Goal: Task Accomplishment & Management: Use online tool/utility

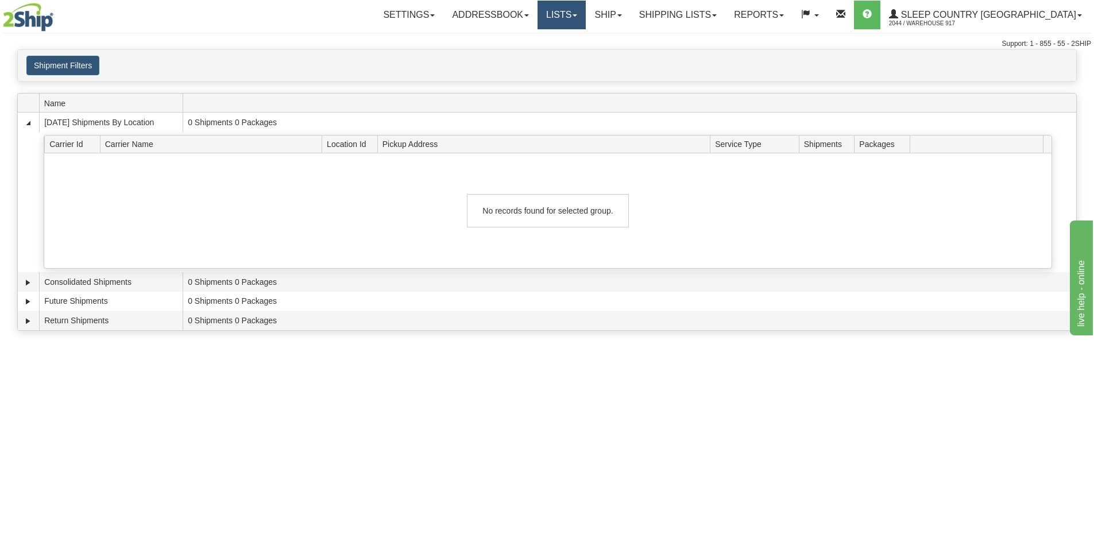
click at [586, 17] on link "Lists" at bounding box center [562, 15] width 48 height 29
click at [630, 17] on link "Ship" at bounding box center [608, 15] width 44 height 29
click at [618, 58] on span "OnHold / Order Queue" at bounding box center [578, 55] width 81 height 9
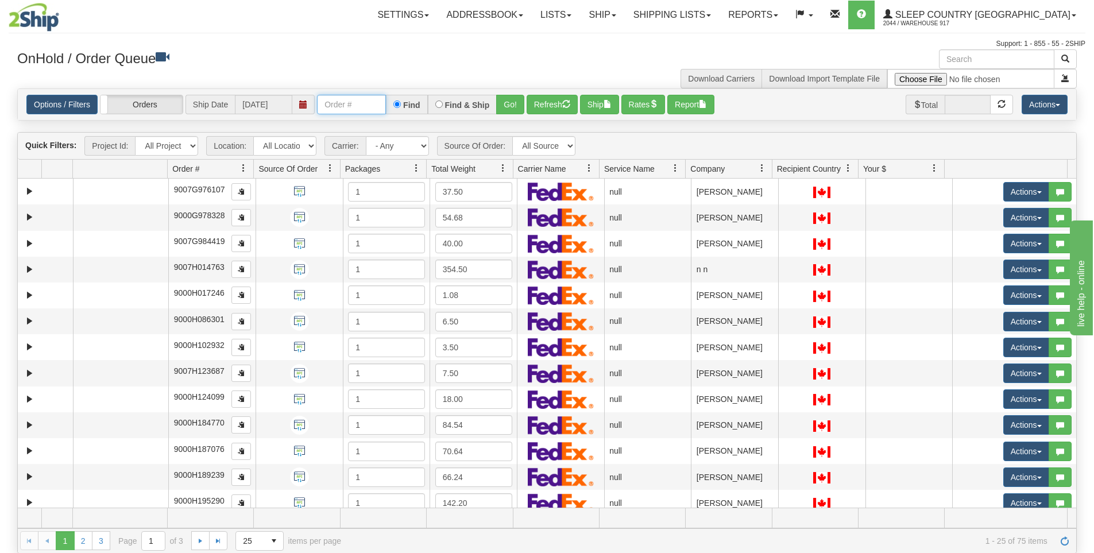
click at [350, 102] on input "text" at bounding box center [351, 105] width 69 height 20
click at [969, 60] on input "text" at bounding box center [996, 59] width 115 height 20
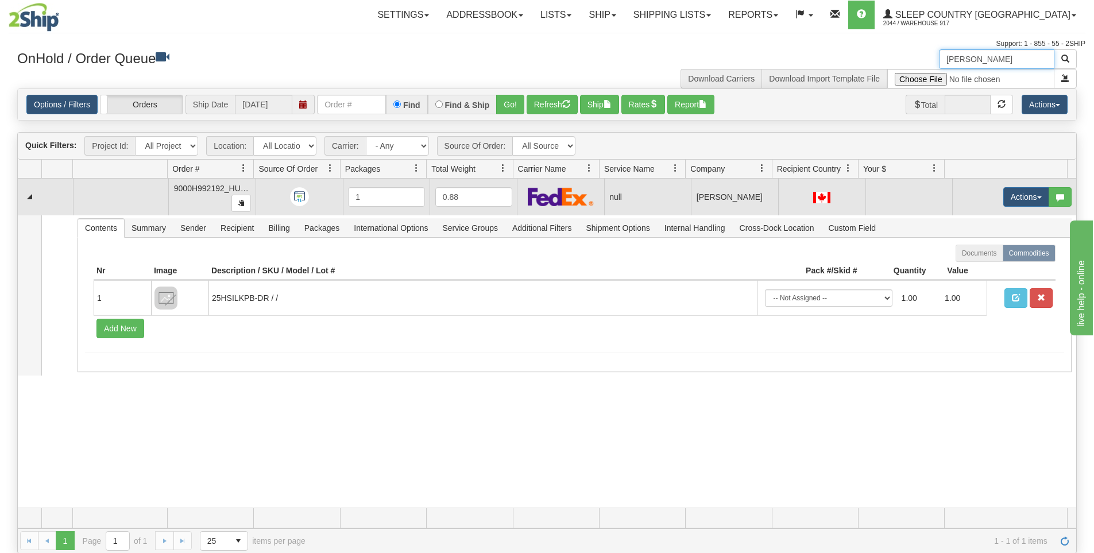
click at [206, 187] on span "9000H992192_HUSHD" at bounding box center [216, 188] width 84 height 9
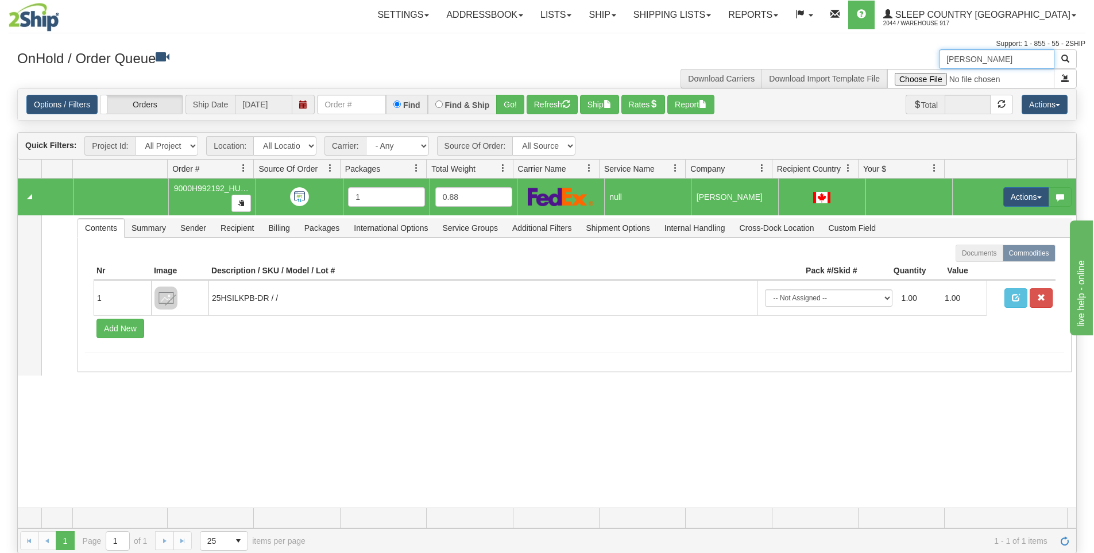
click at [205, 190] on span "9000H992192_HUSHD" at bounding box center [216, 188] width 84 height 9
click at [238, 202] on span "button" at bounding box center [241, 202] width 7 height 7
drag, startPoint x: 1008, startPoint y: 59, endPoint x: 906, endPoint y: 55, distance: 102.3
click at [906, 55] on div "megha kaushal Download Carriers Download Import Template File" at bounding box center [816, 68] width 539 height 39
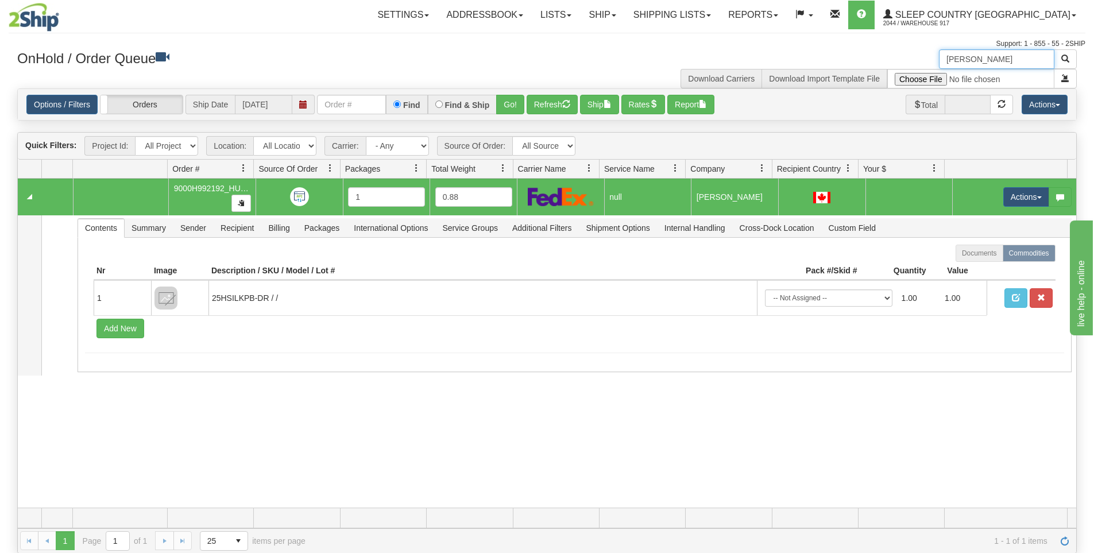
type input "carla floriani"
click at [702, 14] on link "Shipping lists" at bounding box center [672, 15] width 95 height 29
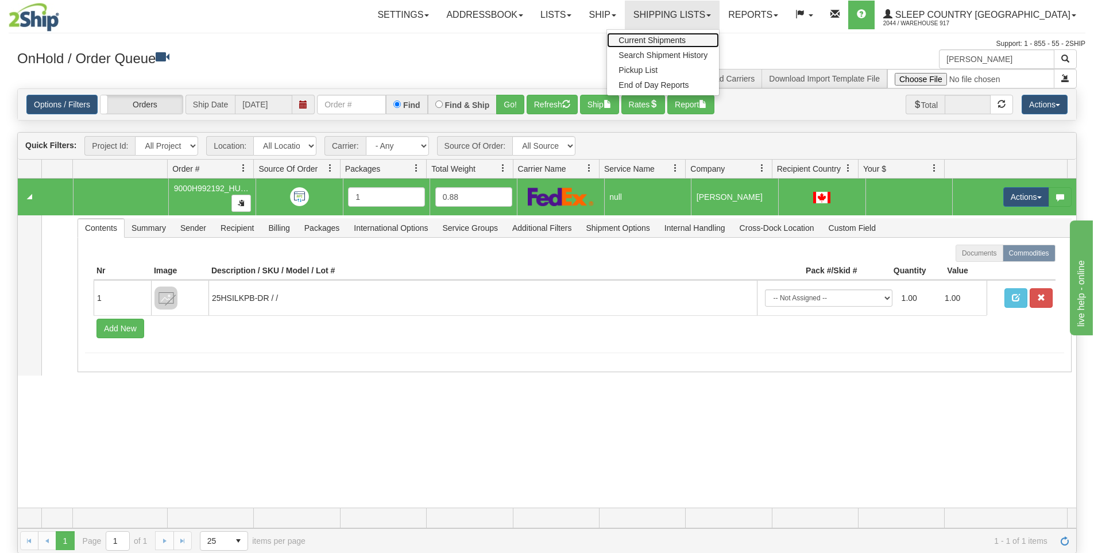
click at [686, 37] on span "Current Shipments" at bounding box center [651, 40] width 67 height 9
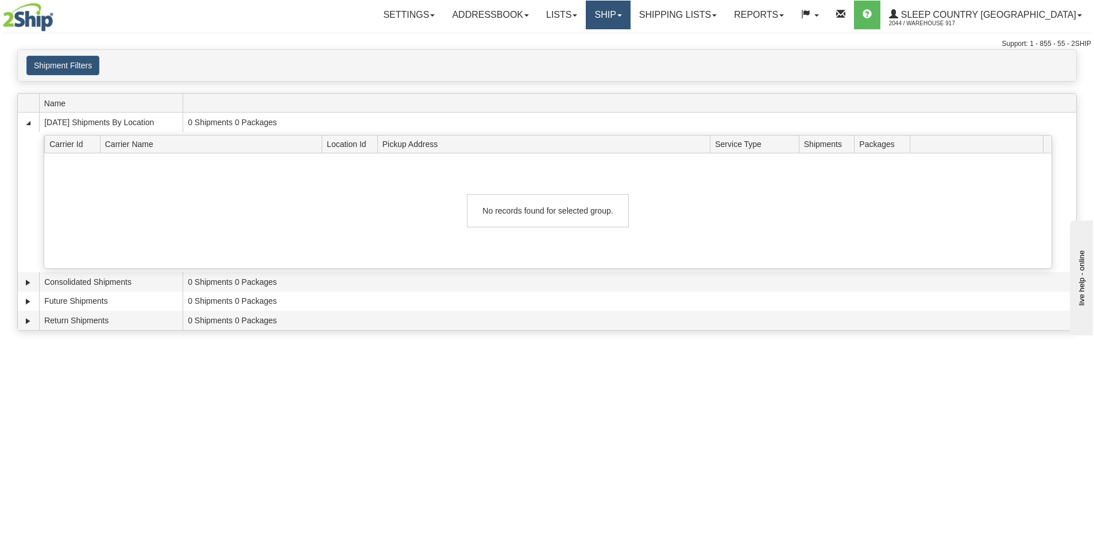
click at [630, 17] on link "Ship" at bounding box center [608, 15] width 44 height 29
click at [630, 38] on link "Ship Screen" at bounding box center [578, 40] width 104 height 15
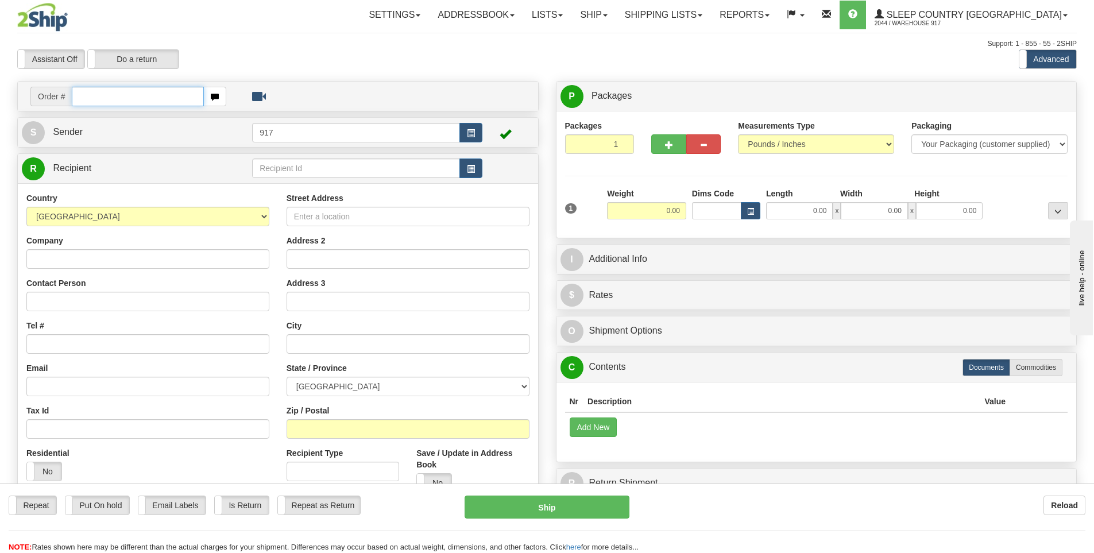
click at [120, 100] on input "text" at bounding box center [138, 97] width 132 height 20
paste input "9000H992192"
type input "9000H992192"
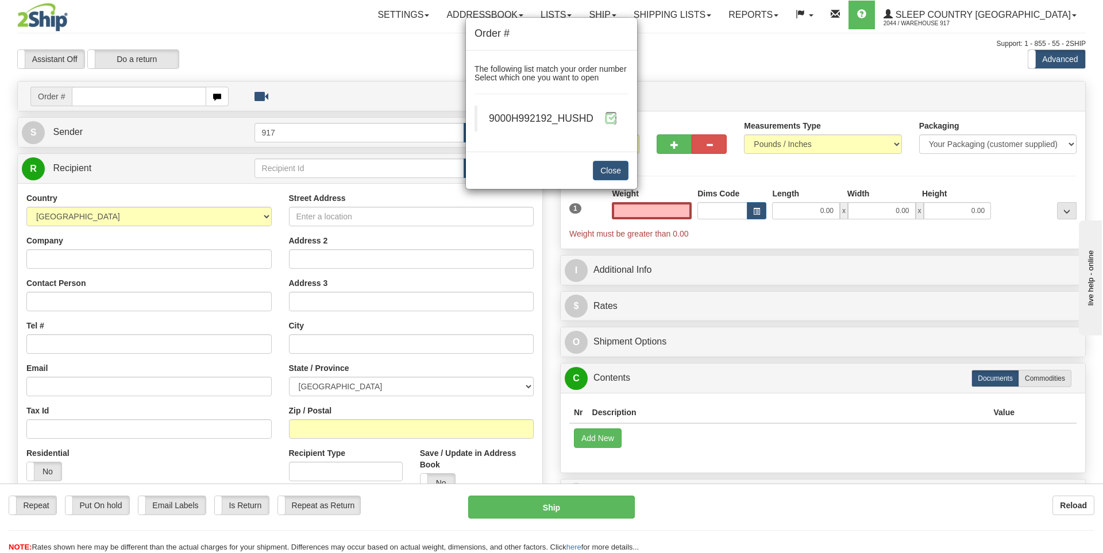
type input "0.00"
click at [610, 117] on span at bounding box center [611, 118] width 12 height 12
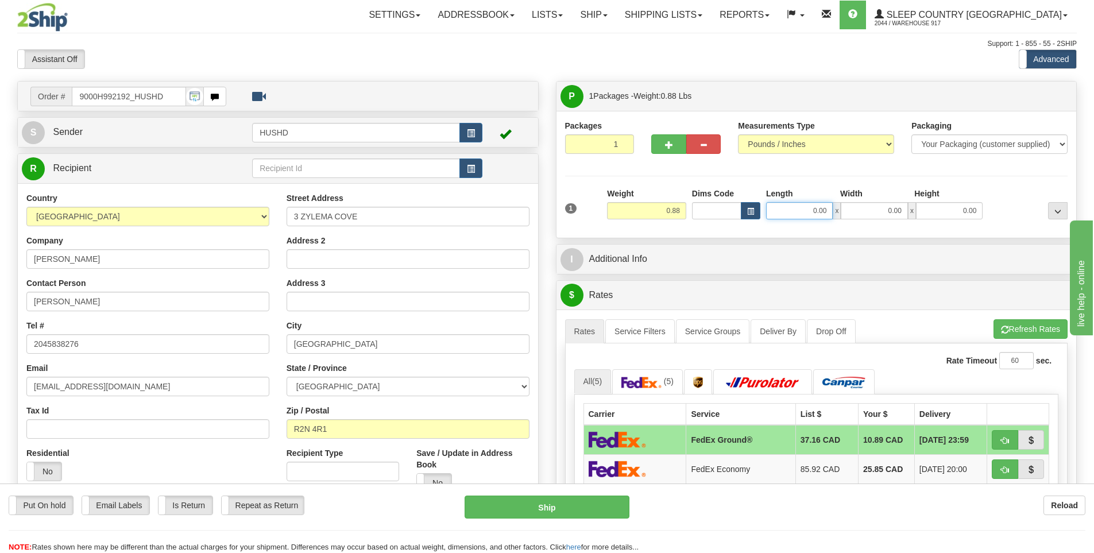
click at [794, 210] on input "0.00" at bounding box center [799, 210] width 67 height 17
type input "9.00"
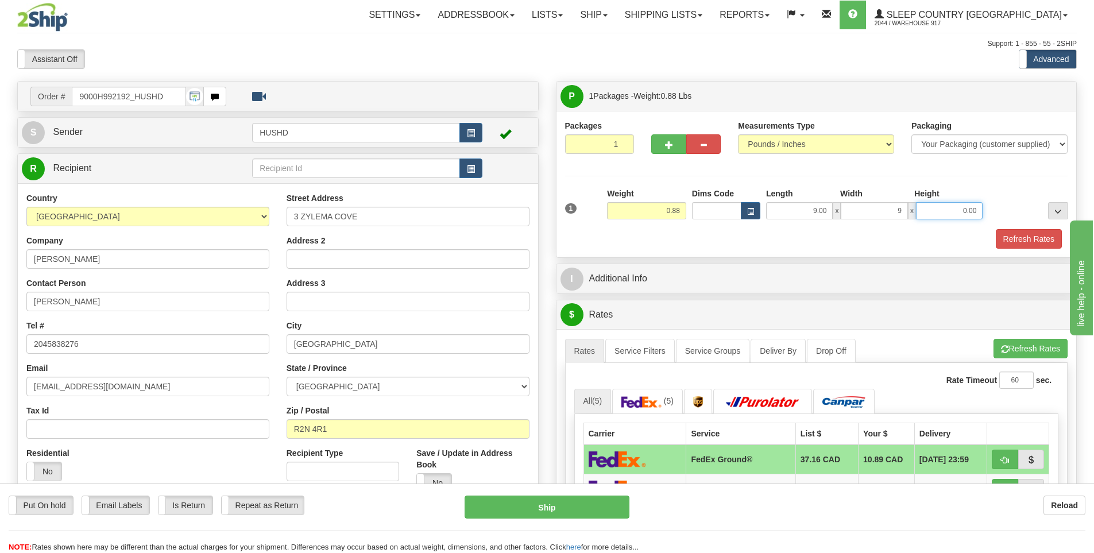
type input "9.00"
type input "2.00"
click at [1016, 235] on button "Refresh Rates" at bounding box center [1029, 239] width 66 height 20
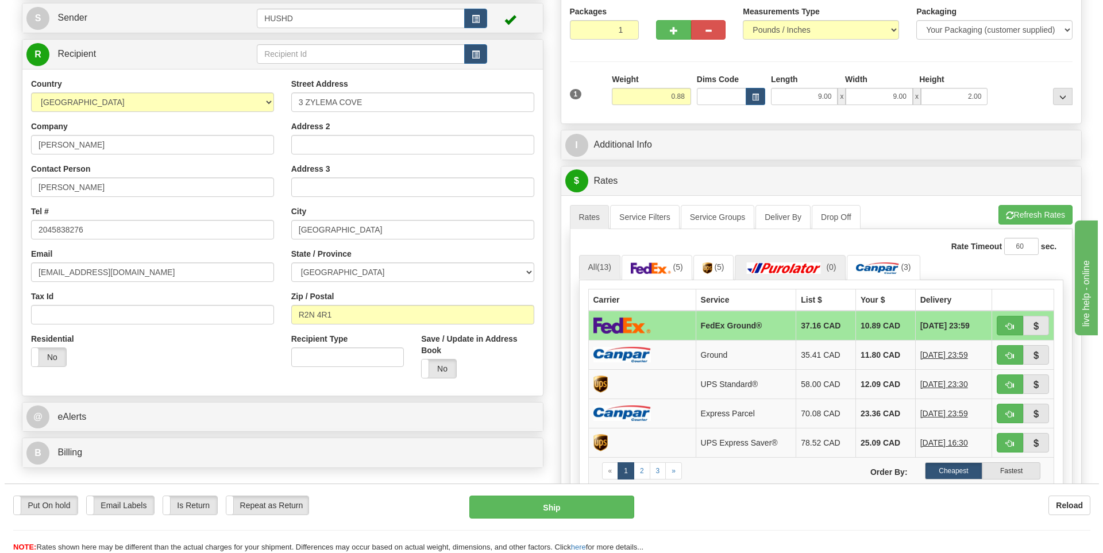
scroll to position [115, 0]
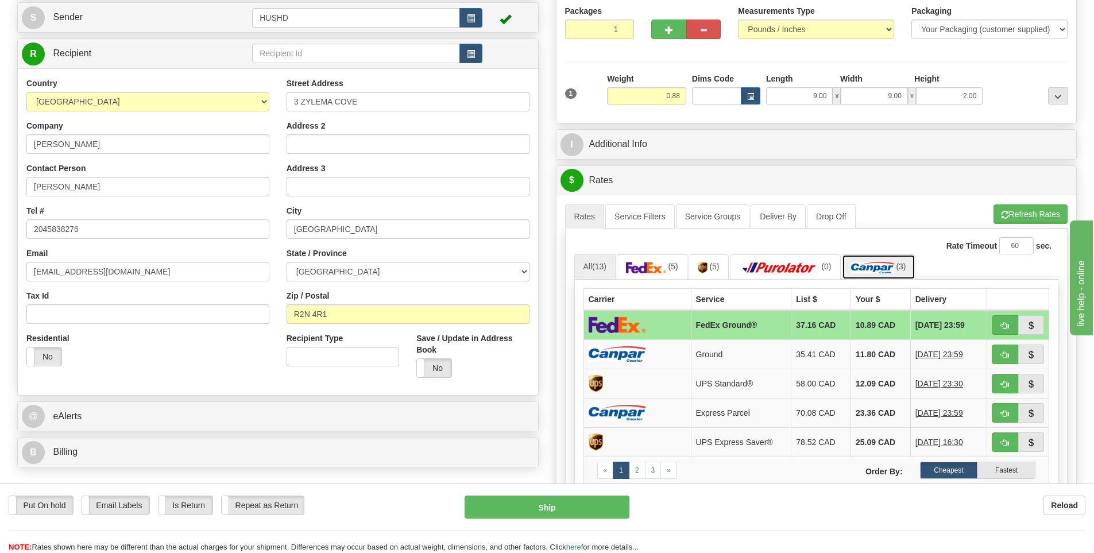
click at [875, 273] on img at bounding box center [872, 267] width 43 height 11
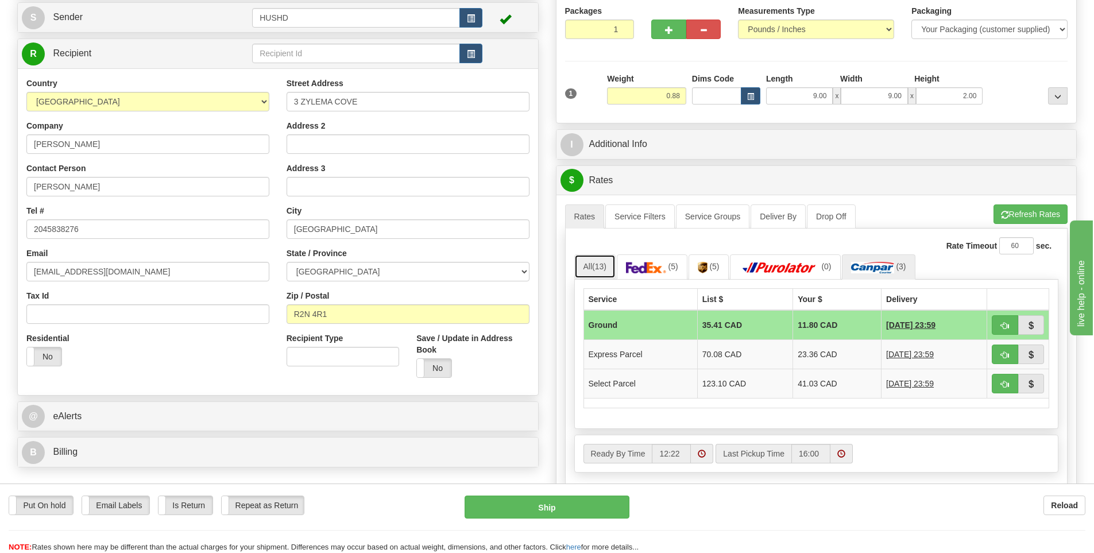
click at [604, 270] on span "(13)" at bounding box center [599, 266] width 14 height 9
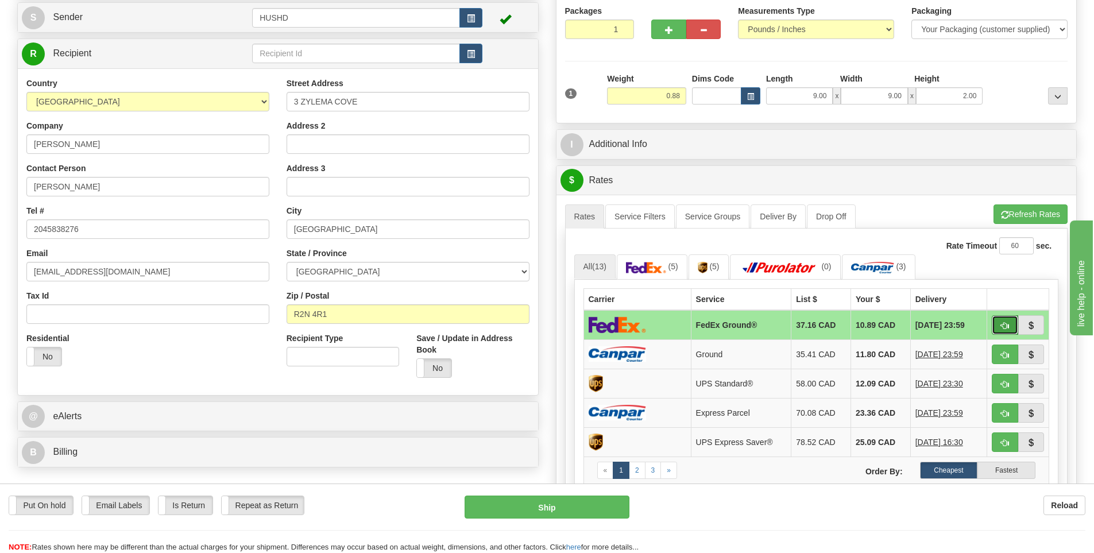
click at [1004, 324] on span "button" at bounding box center [1005, 325] width 8 height 7
type input "92"
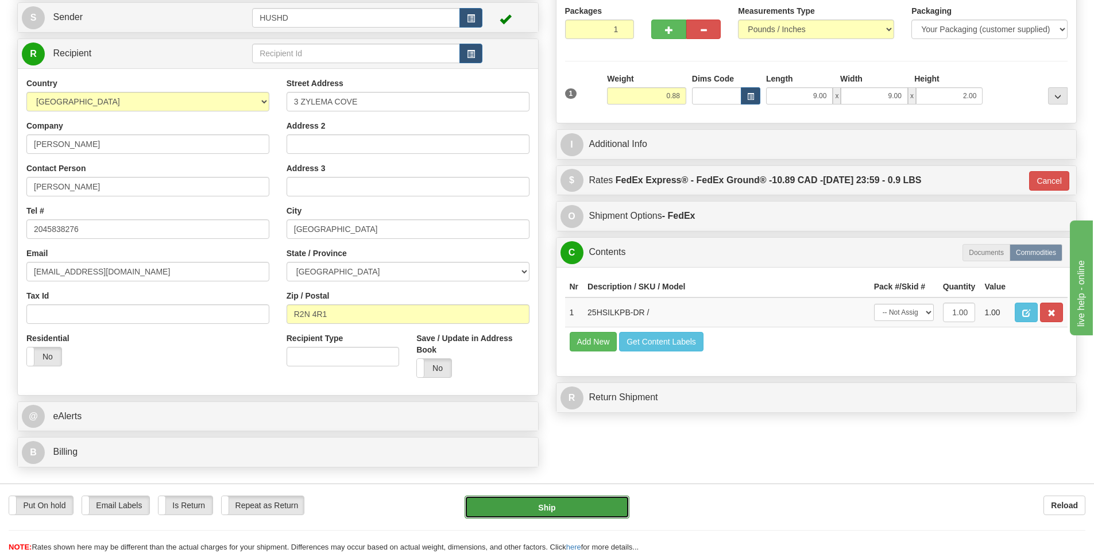
click at [590, 508] on button "Ship" at bounding box center [547, 507] width 165 height 23
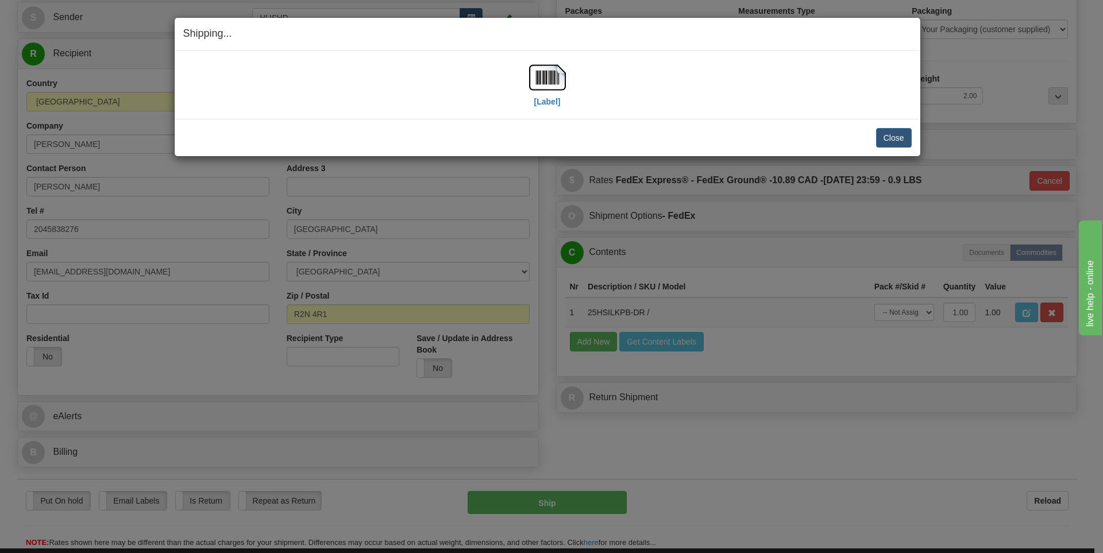
click at [529, 107] on div "[Label]" at bounding box center [547, 84] width 37 height 51
click at [549, 102] on label "[Label]" at bounding box center [547, 101] width 26 height 11
click at [894, 142] on button "Close" at bounding box center [894, 138] width 36 height 20
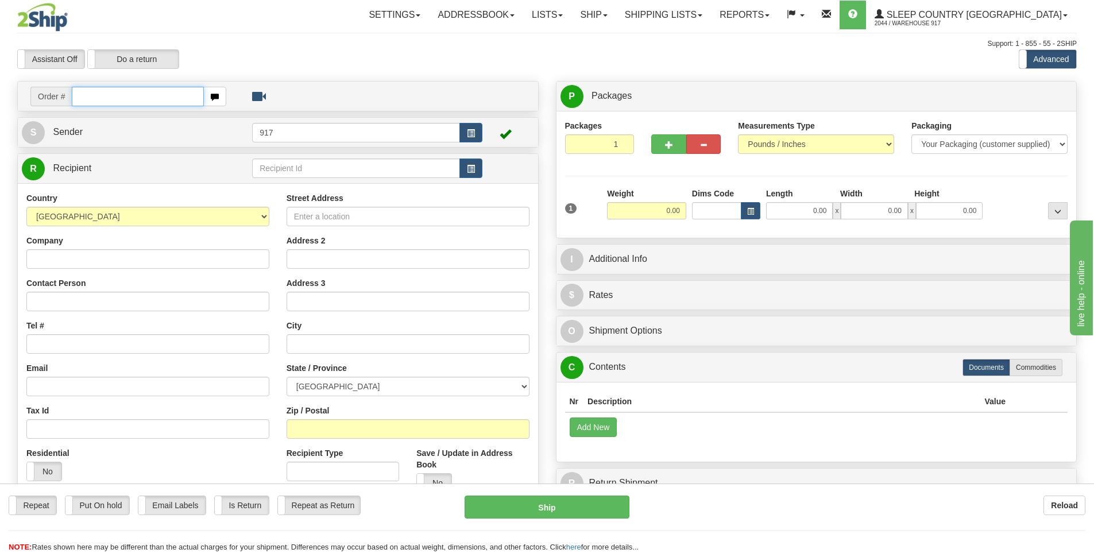
click at [141, 95] on input "text" at bounding box center [138, 97] width 132 height 20
paste input "9000H991697"
type input "9000H991697"
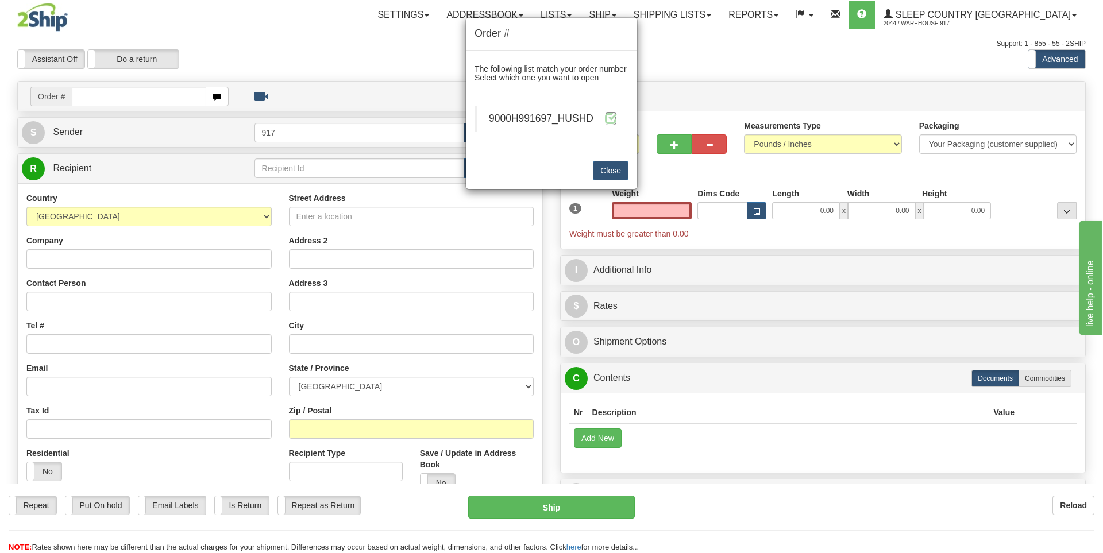
type input "0.00"
click at [609, 118] on span at bounding box center [611, 118] width 12 height 12
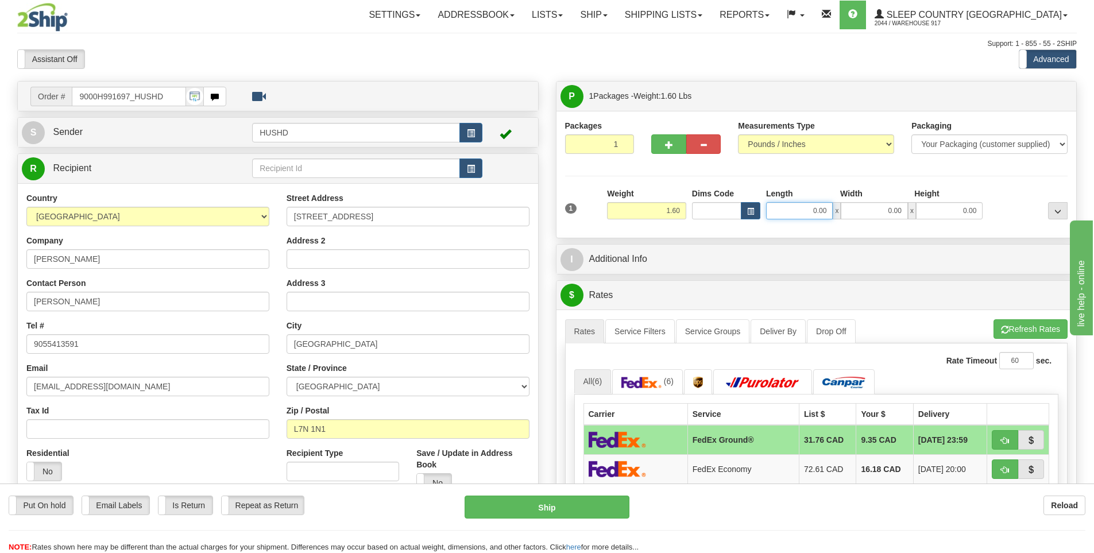
click at [796, 212] on input "0.00" at bounding box center [799, 210] width 67 height 17
type input "10.00"
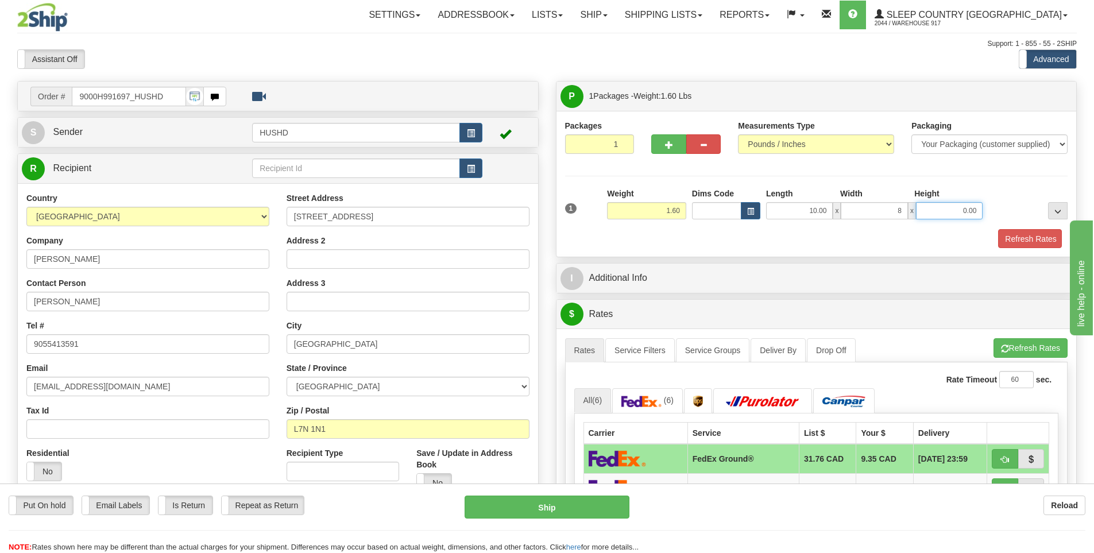
type input "8.00"
type input "2.00"
click at [1017, 237] on button "Refresh Rates" at bounding box center [1029, 239] width 66 height 20
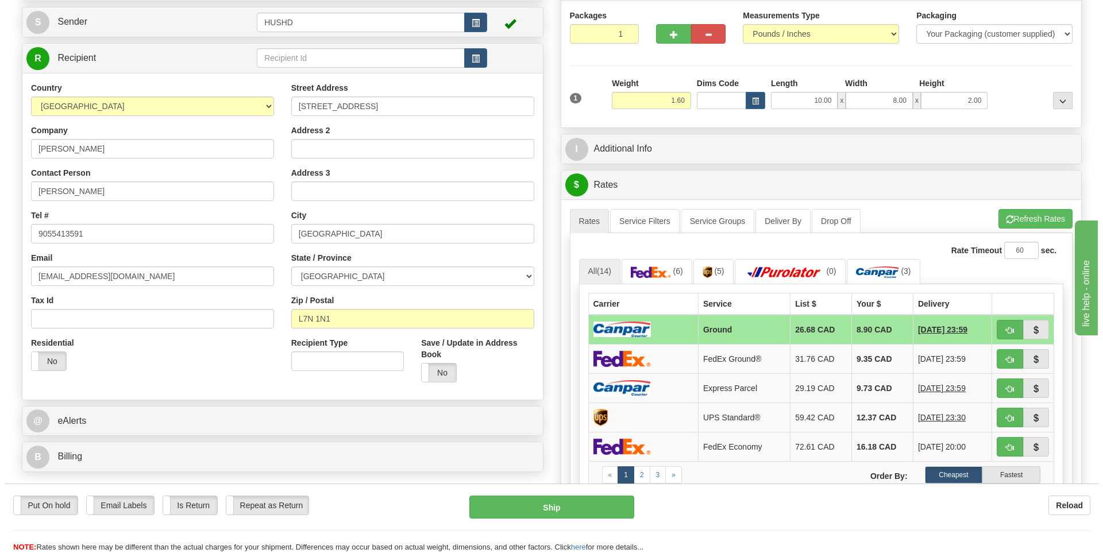
scroll to position [115, 0]
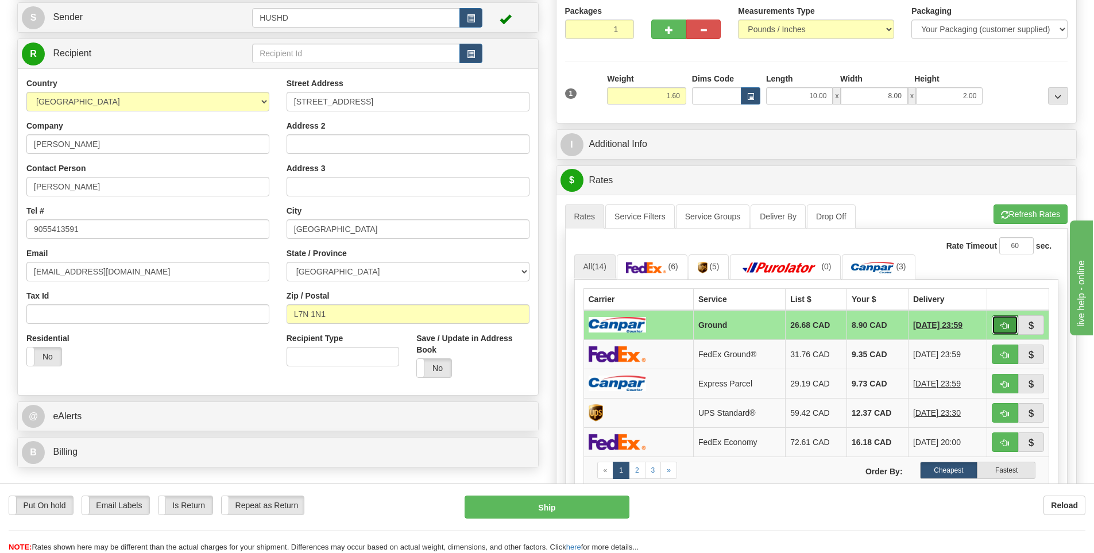
click at [1006, 324] on span "button" at bounding box center [1005, 325] width 8 height 7
type input "1"
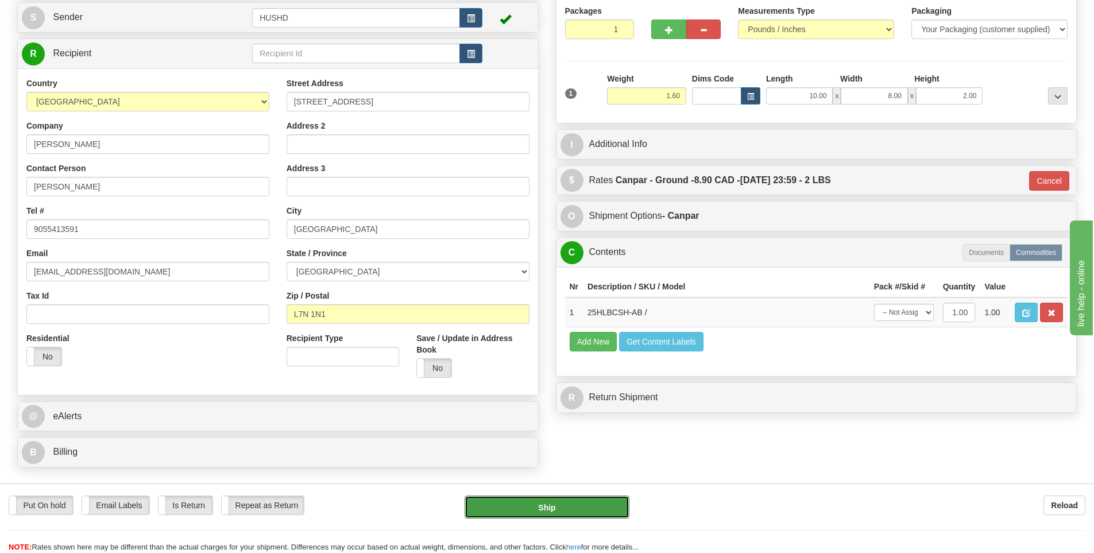
click at [568, 505] on button "Ship" at bounding box center [547, 507] width 165 height 23
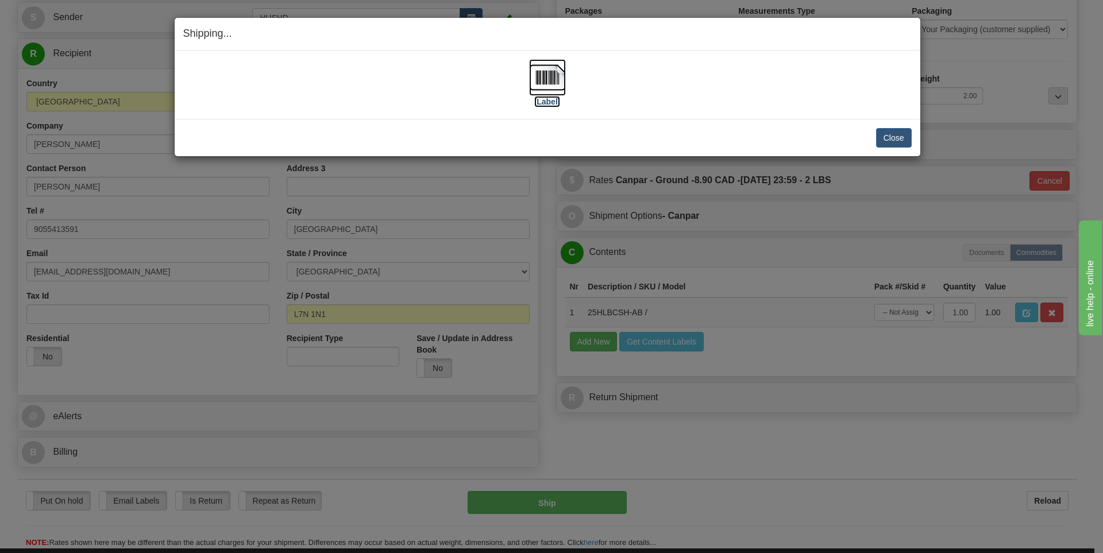
click at [553, 83] on img at bounding box center [547, 77] width 37 height 37
click at [769, 123] on div "Close [PERSON_NAME] Shipment and Quit Pickup Quit Pickup ONLY" at bounding box center [547, 137] width 745 height 37
drag, startPoint x: 894, startPoint y: 137, endPoint x: 882, endPoint y: 137, distance: 11.5
click at [893, 137] on button "Close" at bounding box center [894, 138] width 36 height 20
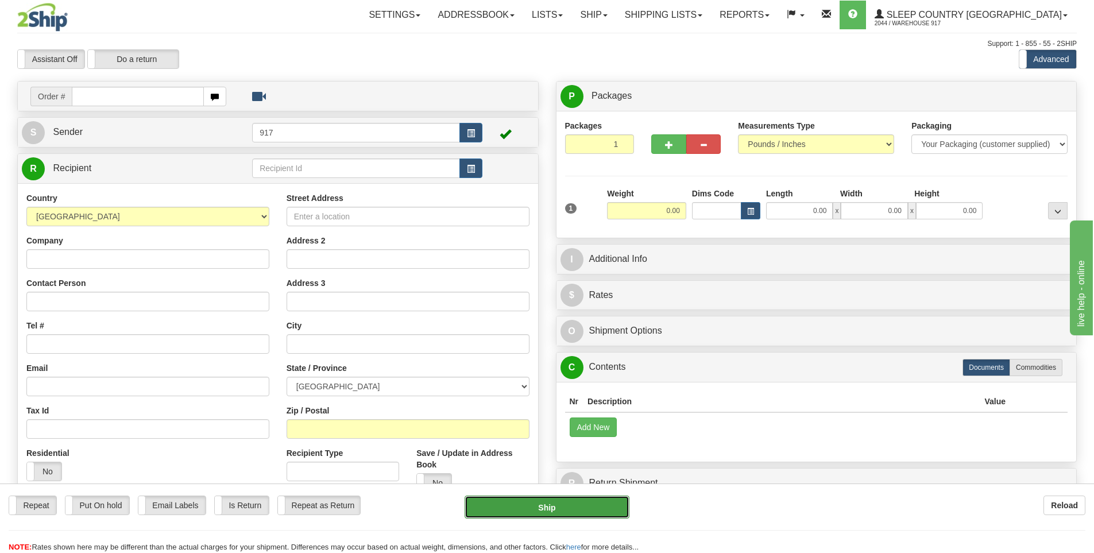
click at [553, 501] on button "Ship" at bounding box center [547, 507] width 165 height 23
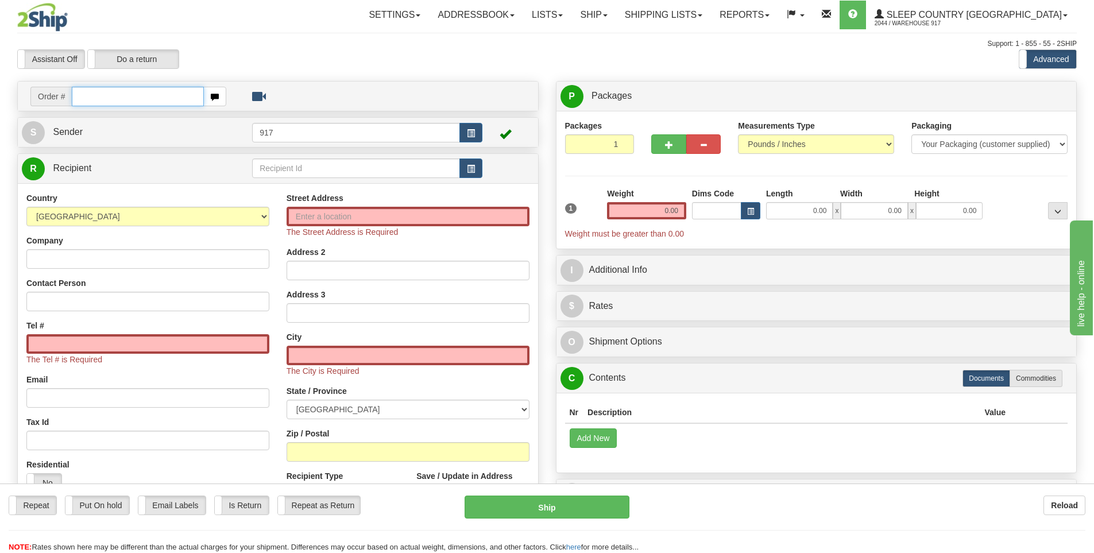
click at [121, 93] on input "text" at bounding box center [138, 97] width 132 height 20
click at [176, 101] on input "text" at bounding box center [138, 97] width 132 height 20
paste input "9000H992154"
type input "9000H992154"
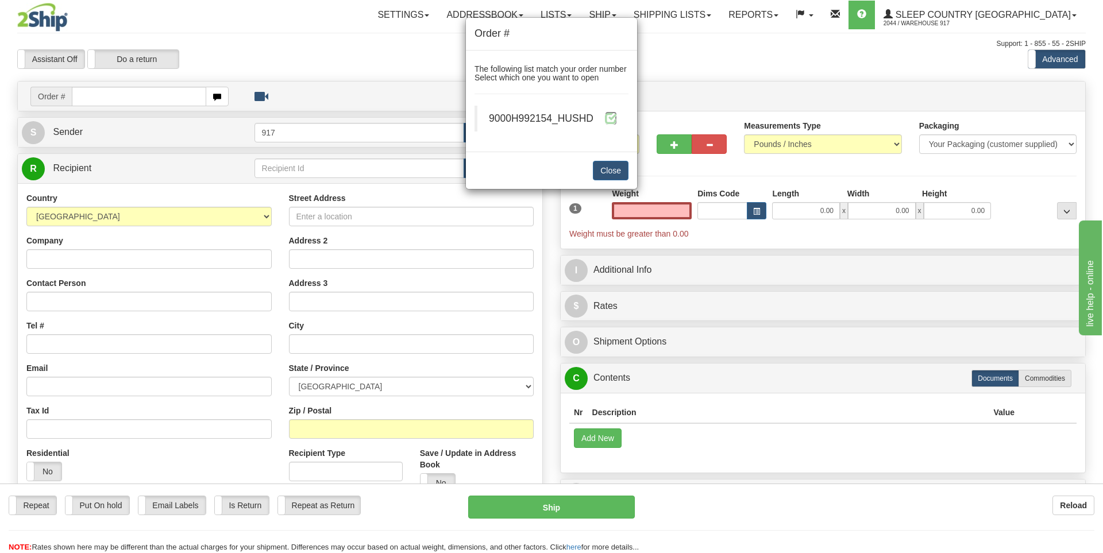
type input "0.00"
click at [616, 114] on span at bounding box center [611, 118] width 12 height 12
click at [612, 120] on span at bounding box center [611, 118] width 12 height 12
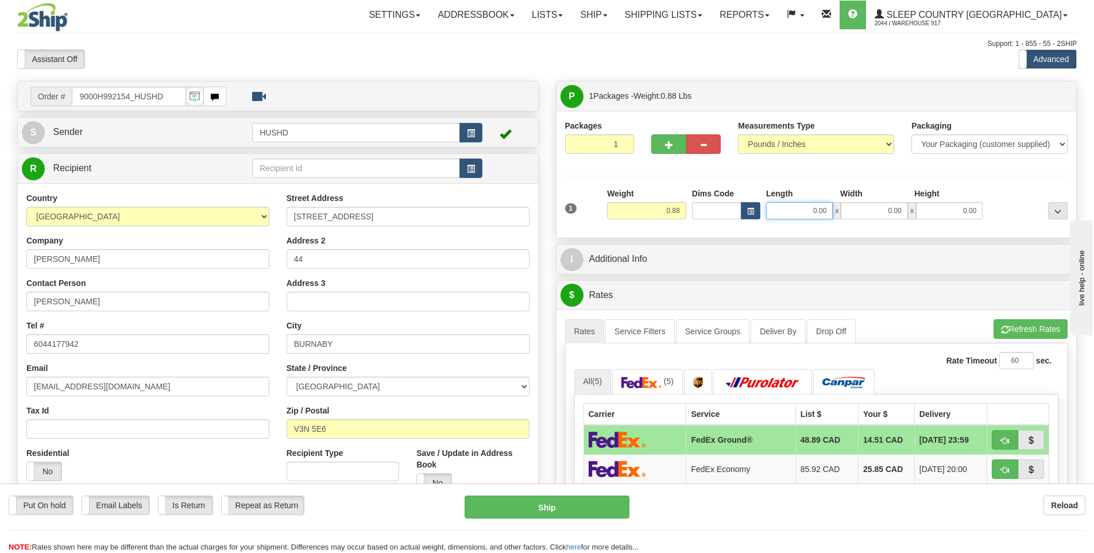
click at [813, 212] on input "0.00" at bounding box center [799, 210] width 67 height 17
type input "9.00"
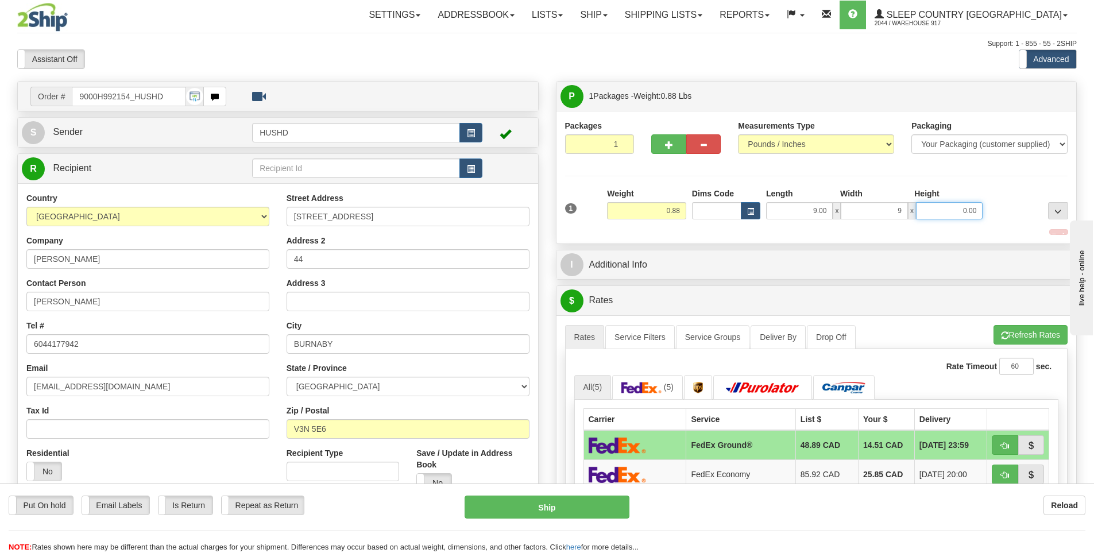
type input "9.00"
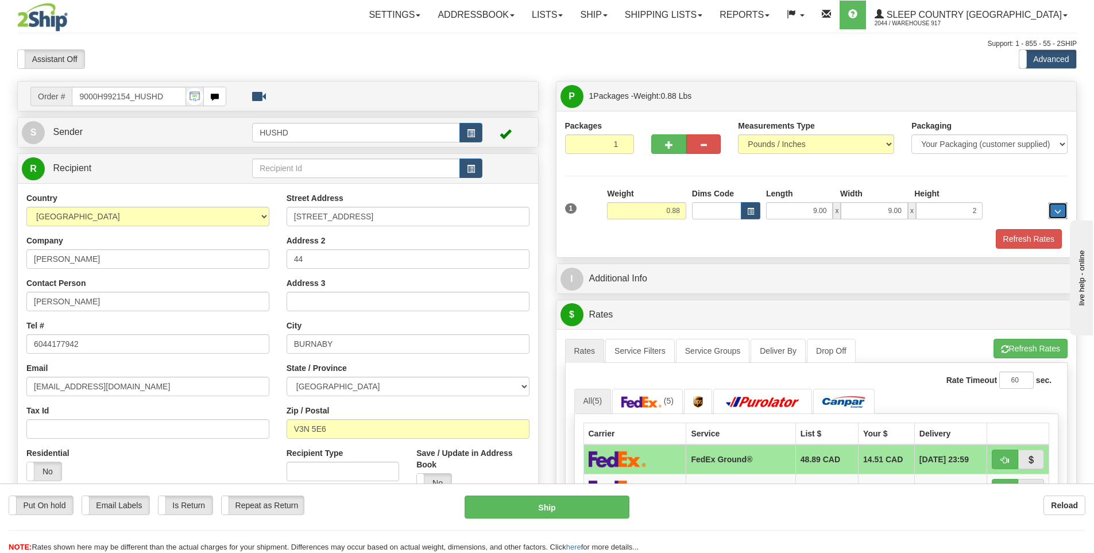
type input "2.00"
click at [1028, 237] on button "Refresh Rates" at bounding box center [1029, 239] width 66 height 20
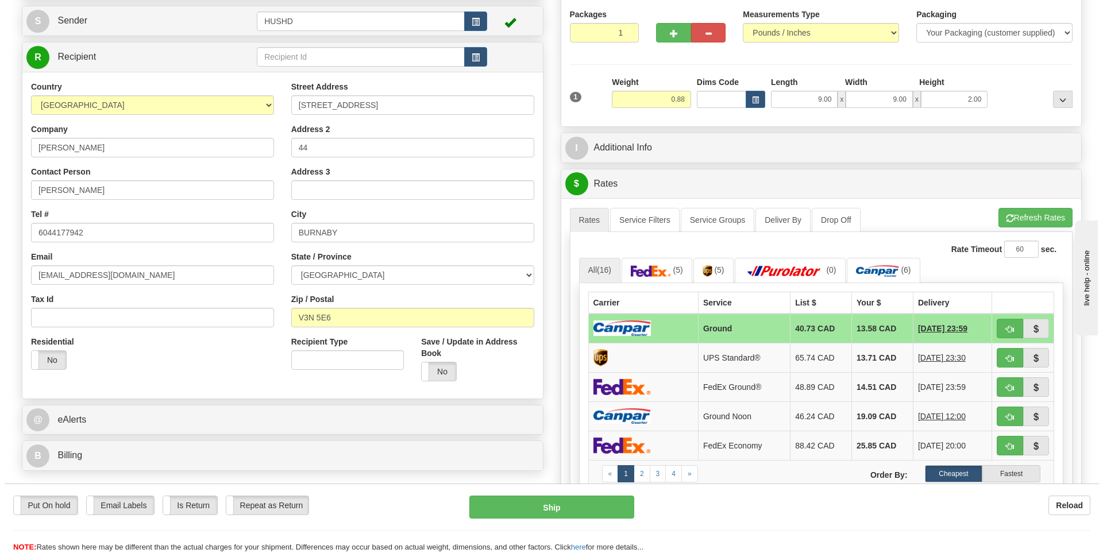
scroll to position [115, 0]
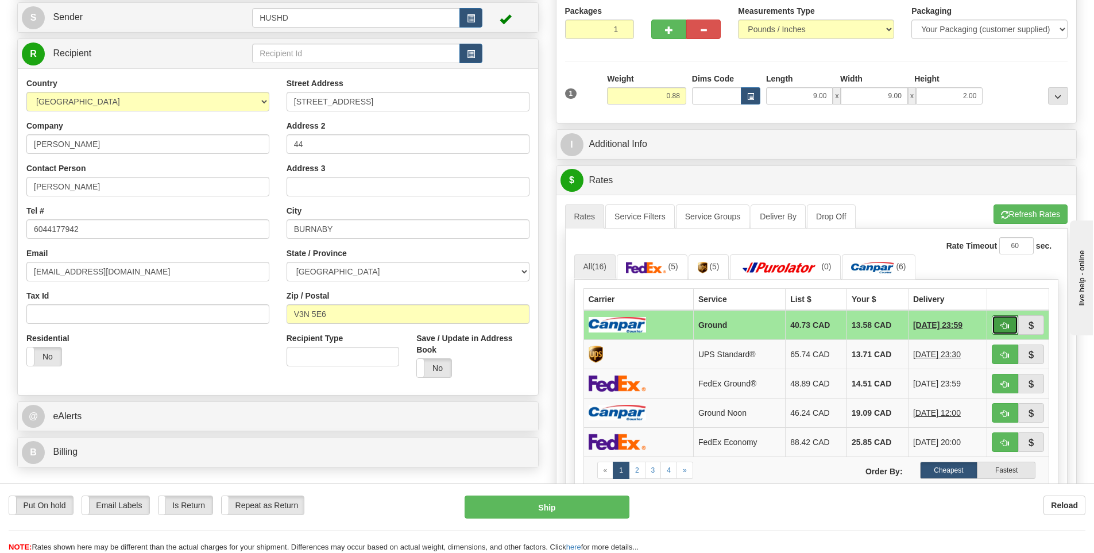
click at [1001, 325] on span "button" at bounding box center [1005, 325] width 8 height 7
type input "1"
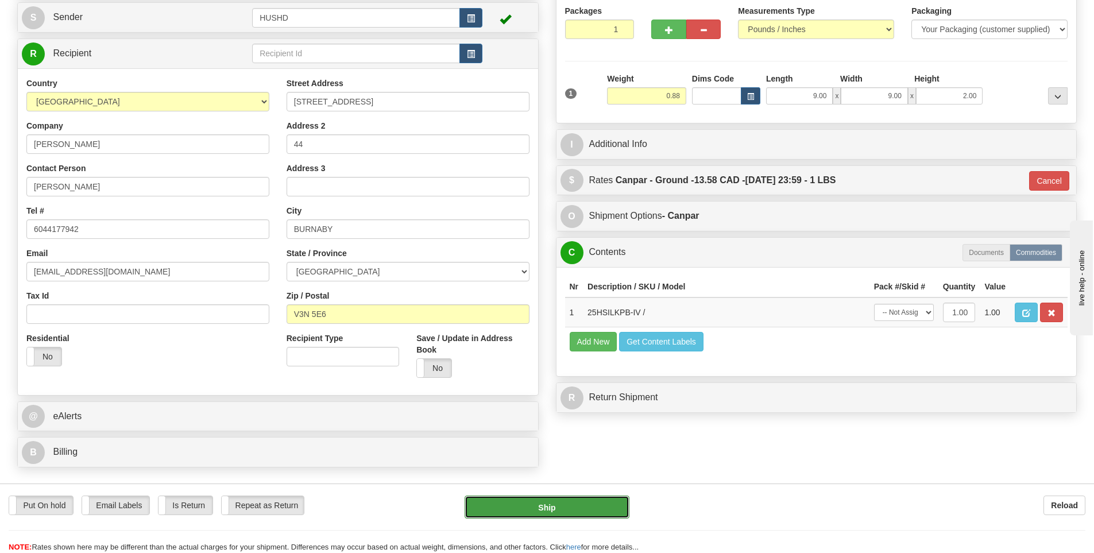
click at [570, 501] on button "Ship" at bounding box center [547, 507] width 165 height 23
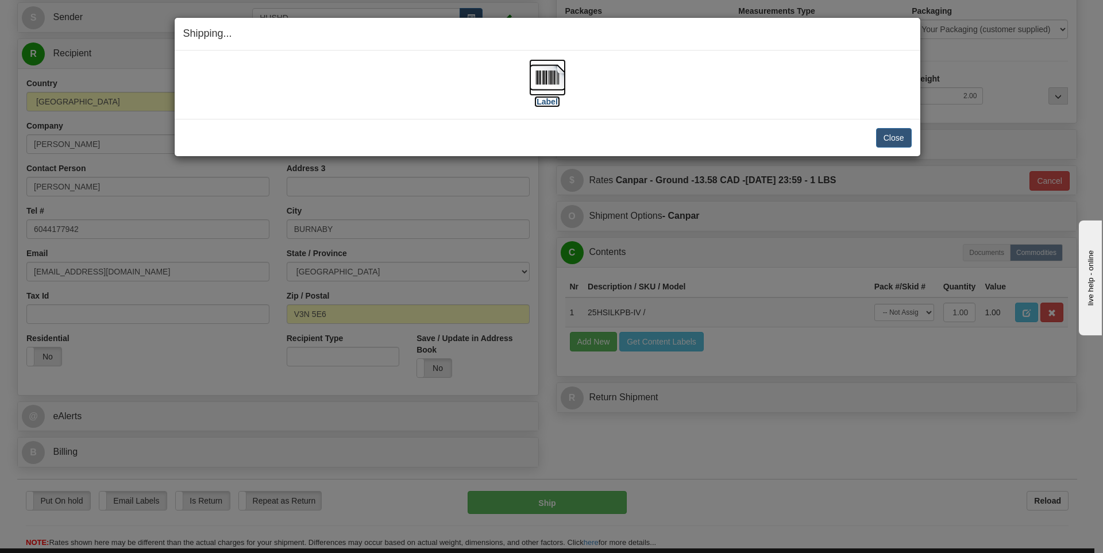
click at [548, 88] on img at bounding box center [547, 77] width 37 height 37
click at [897, 139] on button "Close" at bounding box center [894, 138] width 36 height 20
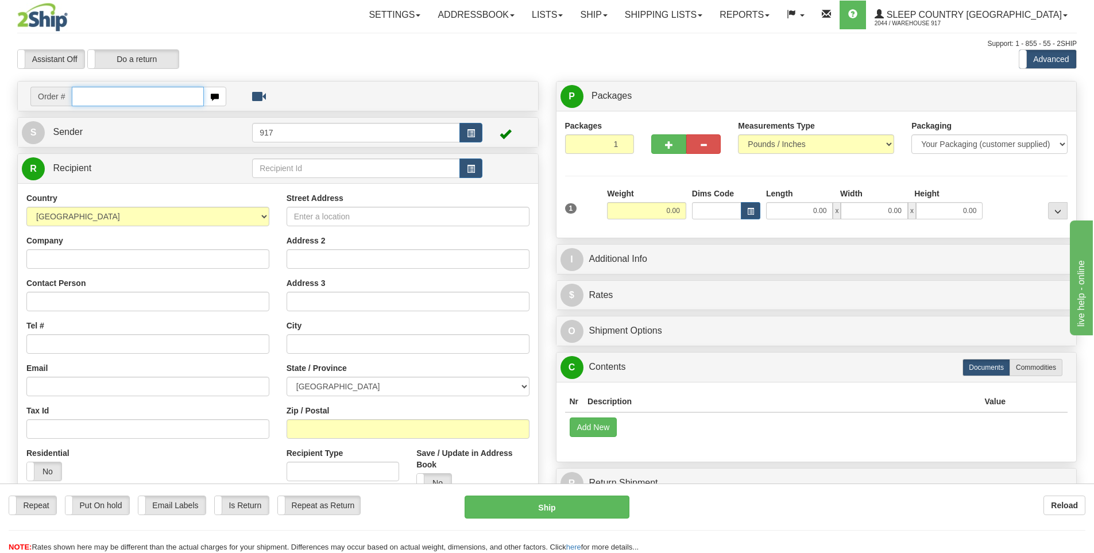
click at [114, 91] on input "text" at bounding box center [138, 97] width 132 height 20
paste input "9002H987027"
type input "9002H987027"
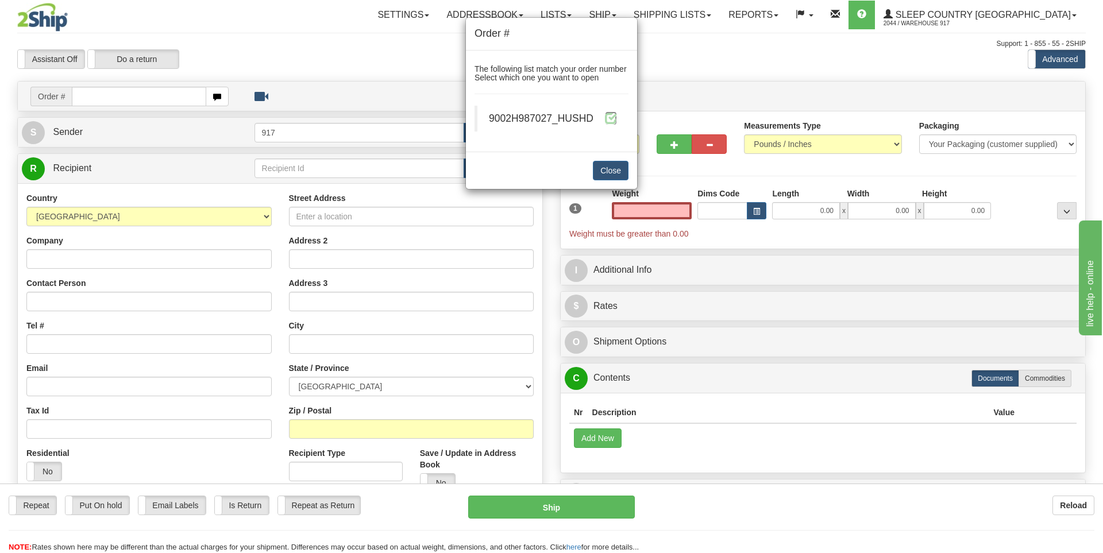
type input "0.00"
click at [605, 120] on span at bounding box center [611, 118] width 12 height 12
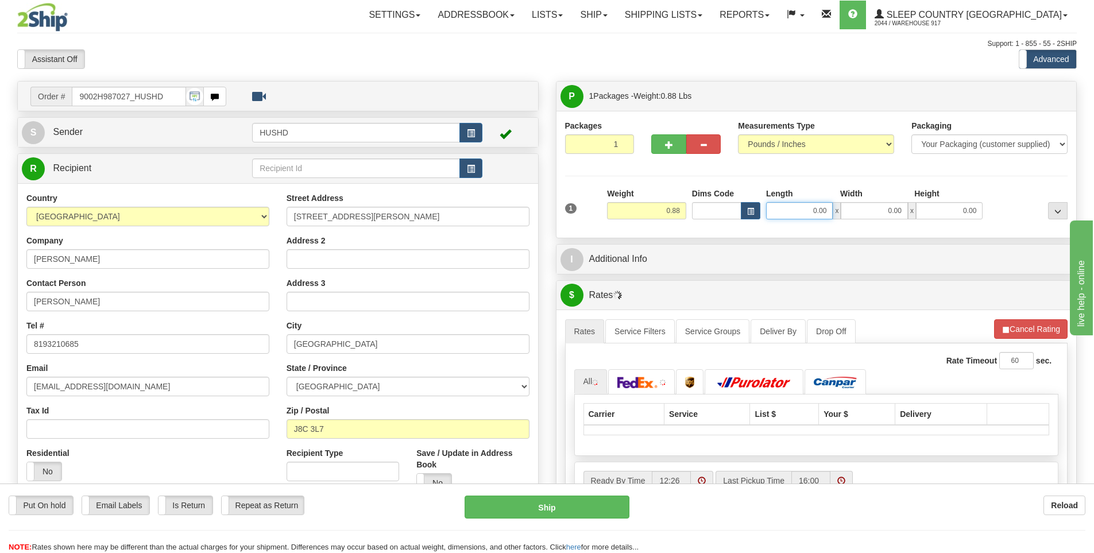
click at [808, 210] on input "0.00" at bounding box center [799, 210] width 67 height 17
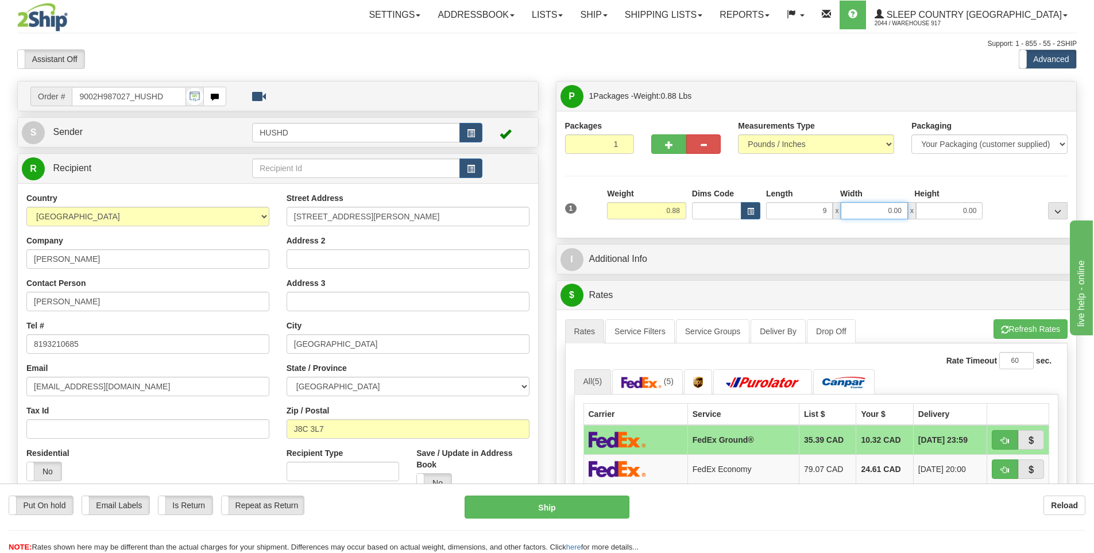
type input "9.00"
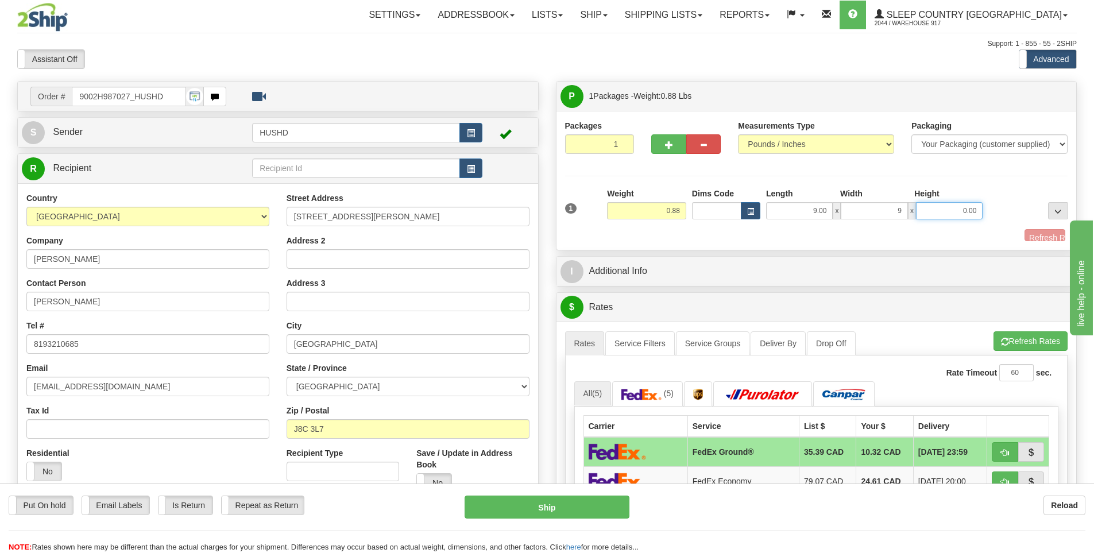
type input "9.00"
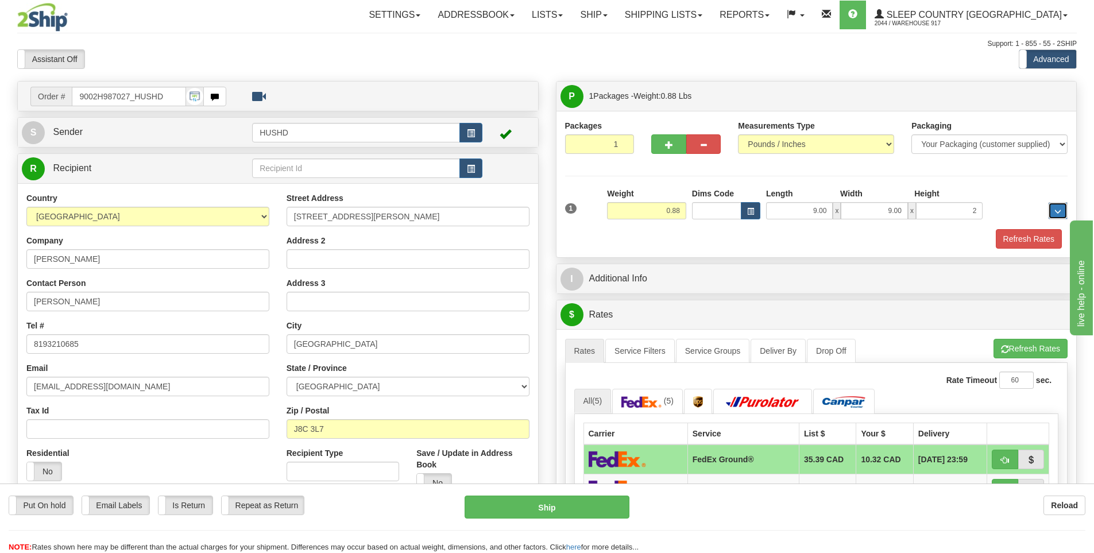
type input "2.00"
click at [1034, 234] on button "Refresh Rates" at bounding box center [1029, 239] width 66 height 20
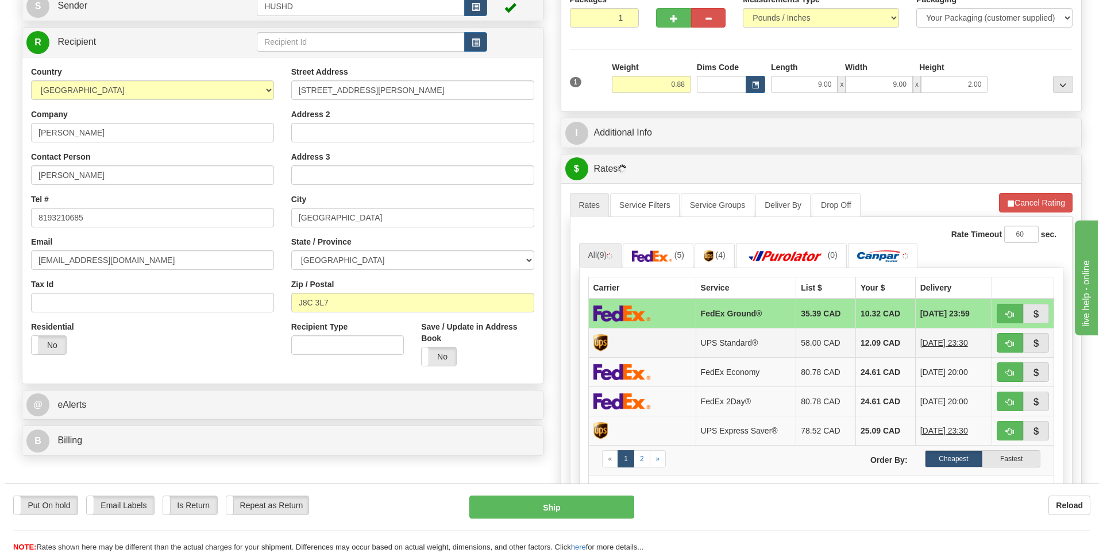
scroll to position [172, 0]
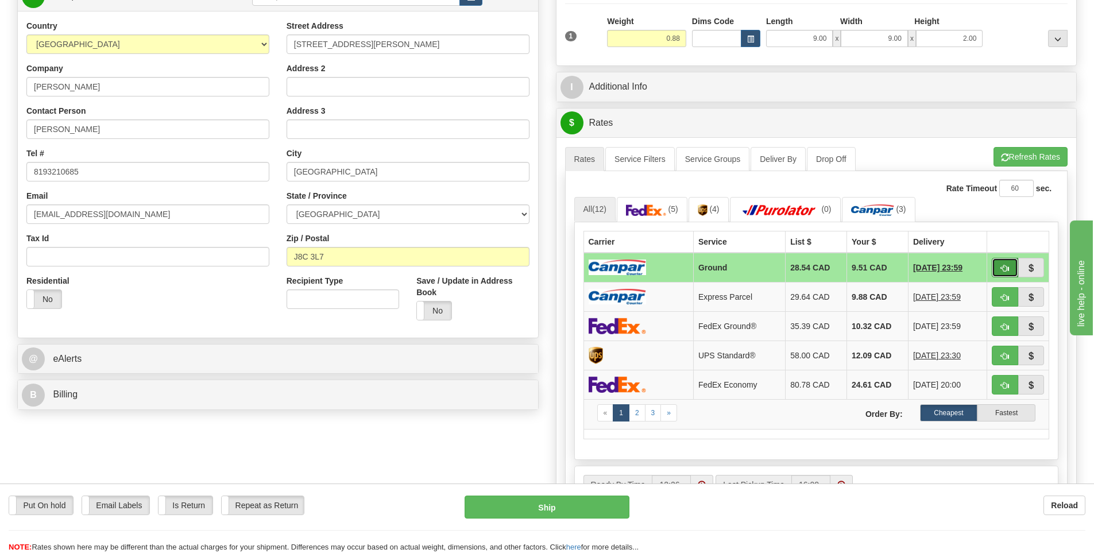
click at [1006, 269] on span "button" at bounding box center [1005, 268] width 8 height 7
type input "1"
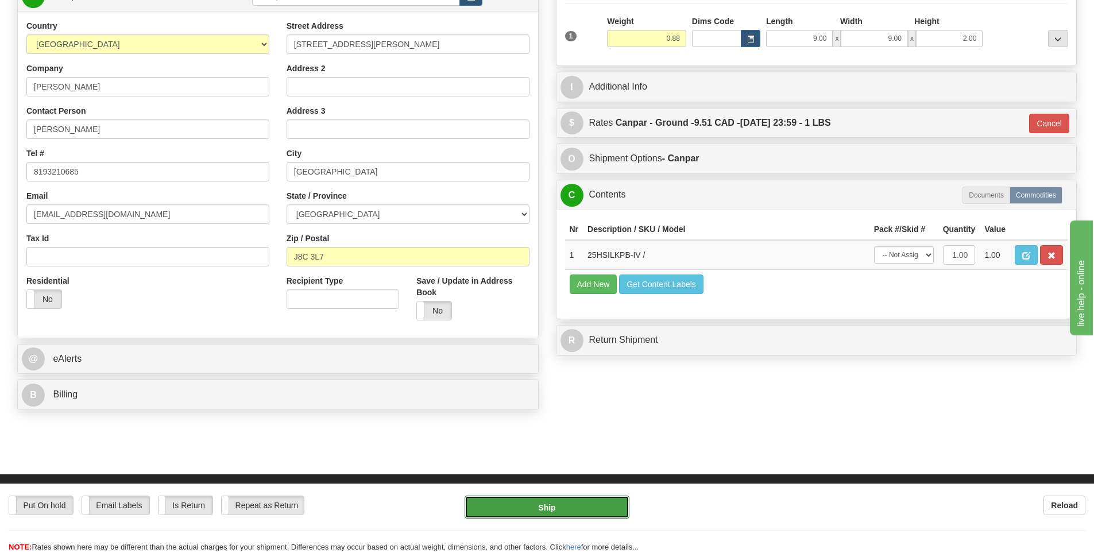
click at [569, 502] on button "Ship" at bounding box center [547, 507] width 165 height 23
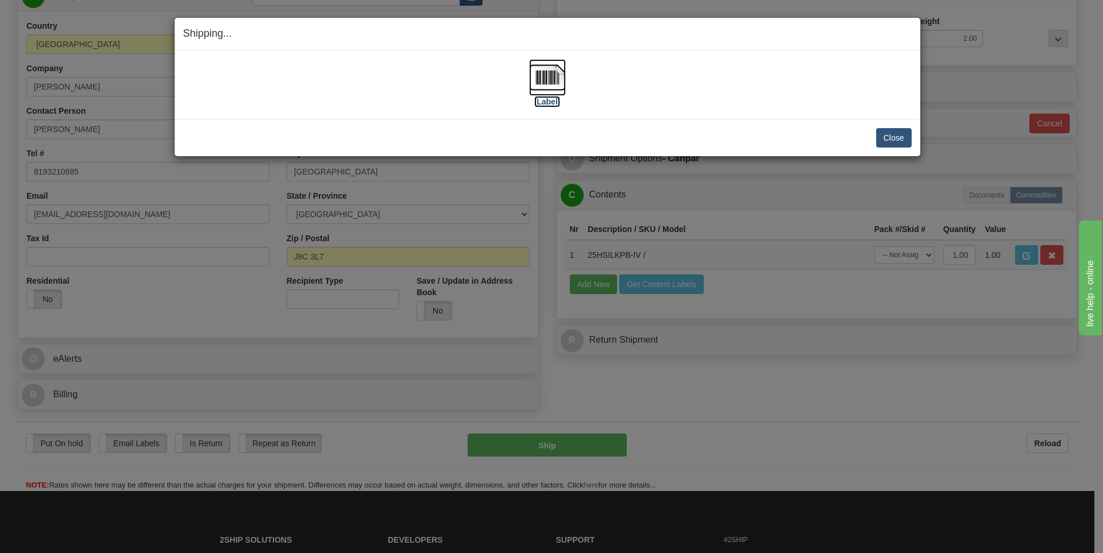
click at [555, 79] on img at bounding box center [547, 77] width 37 height 37
click at [895, 138] on button "Close" at bounding box center [894, 138] width 36 height 20
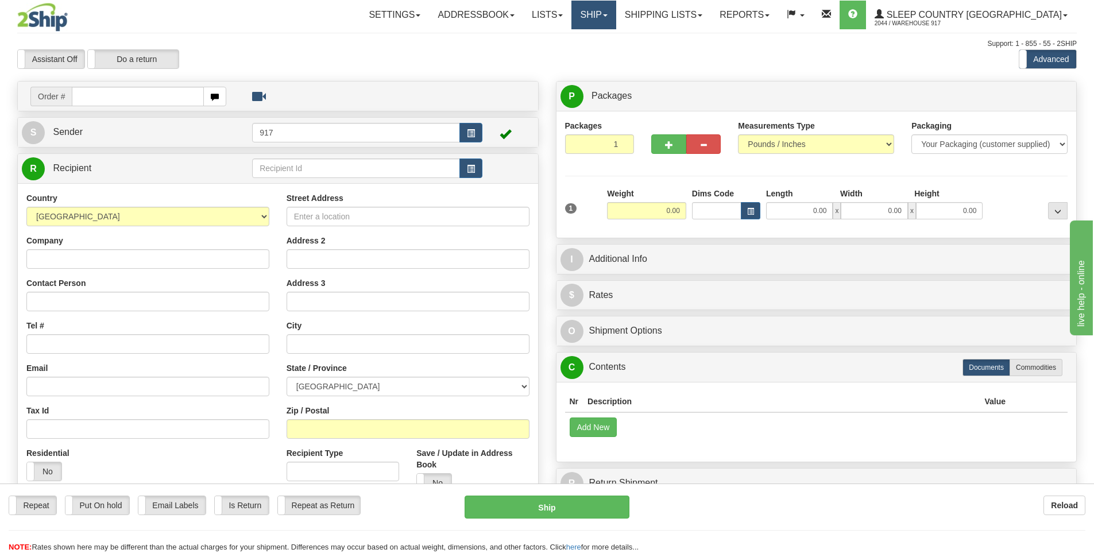
click at [616, 16] on link "Ship" at bounding box center [593, 15] width 44 height 29
click at [697, 22] on link "Shipping lists" at bounding box center [663, 15] width 95 height 29
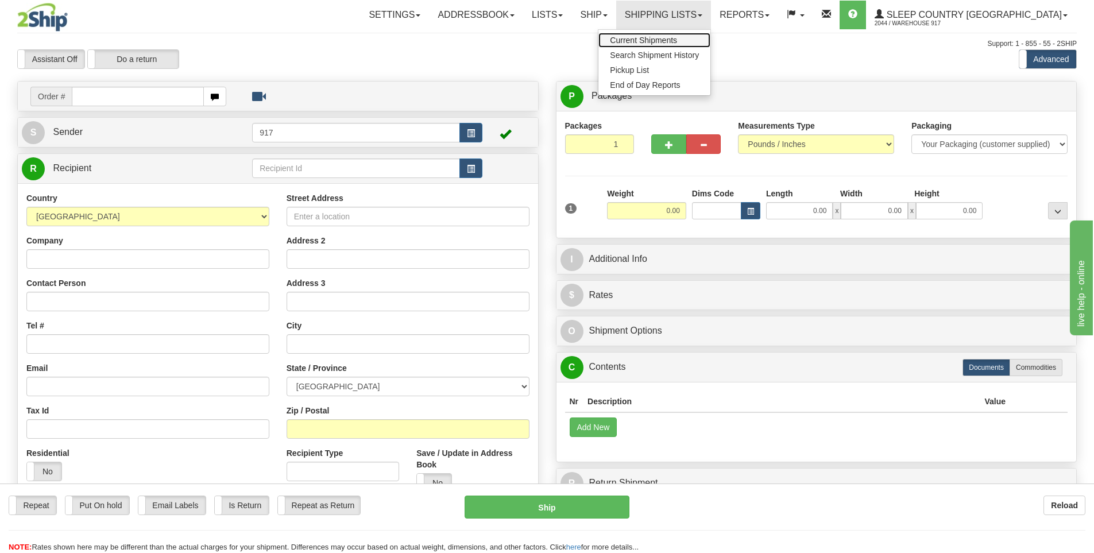
click at [677, 40] on span "Current Shipments" at bounding box center [643, 40] width 67 height 9
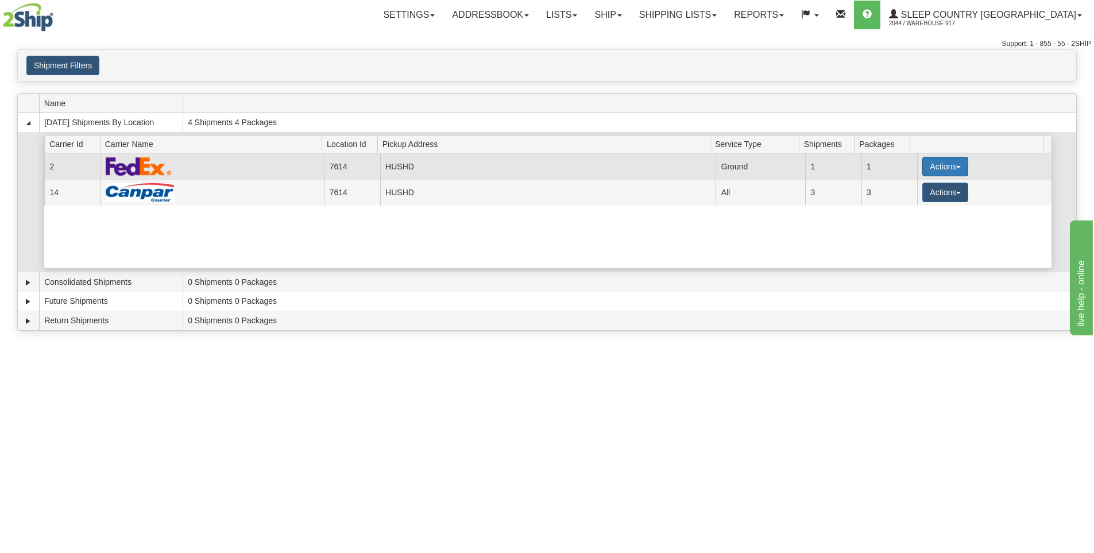
click at [922, 167] on button "Actions" at bounding box center [945, 167] width 46 height 20
click at [917, 202] on link "Close" at bounding box center [922, 203] width 92 height 15
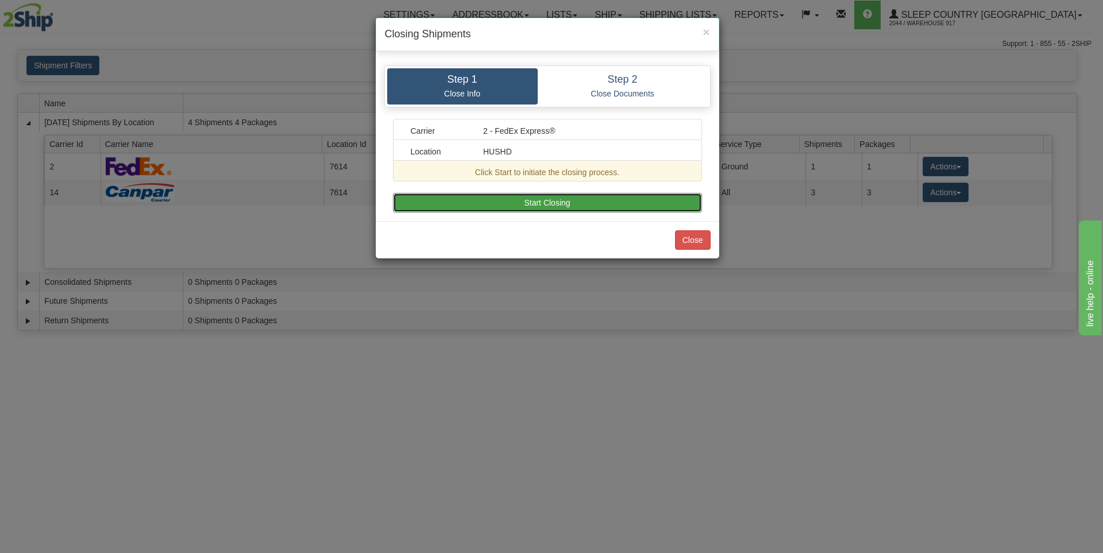
click at [576, 206] on button "Start Closing" at bounding box center [547, 203] width 309 height 20
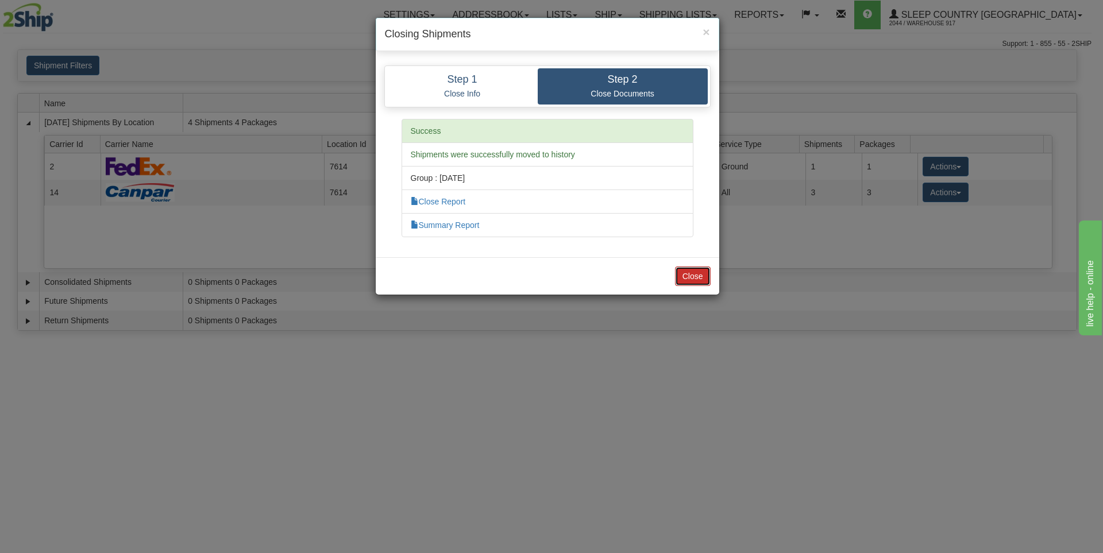
click at [682, 274] on button "Close" at bounding box center [693, 276] width 36 height 20
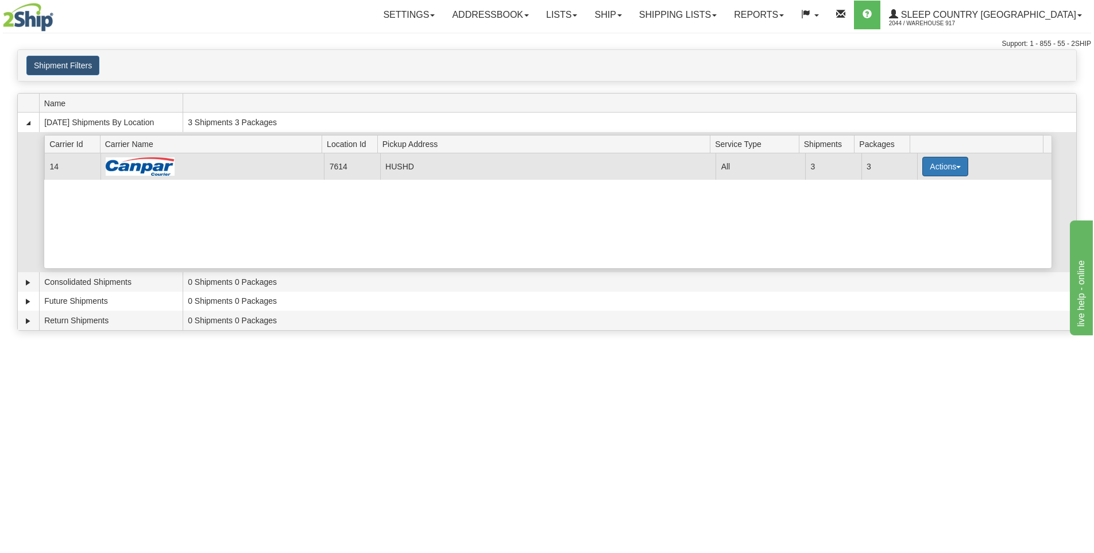
click at [939, 167] on button "Actions" at bounding box center [945, 167] width 46 height 20
click at [925, 205] on link "Close" at bounding box center [922, 203] width 92 height 15
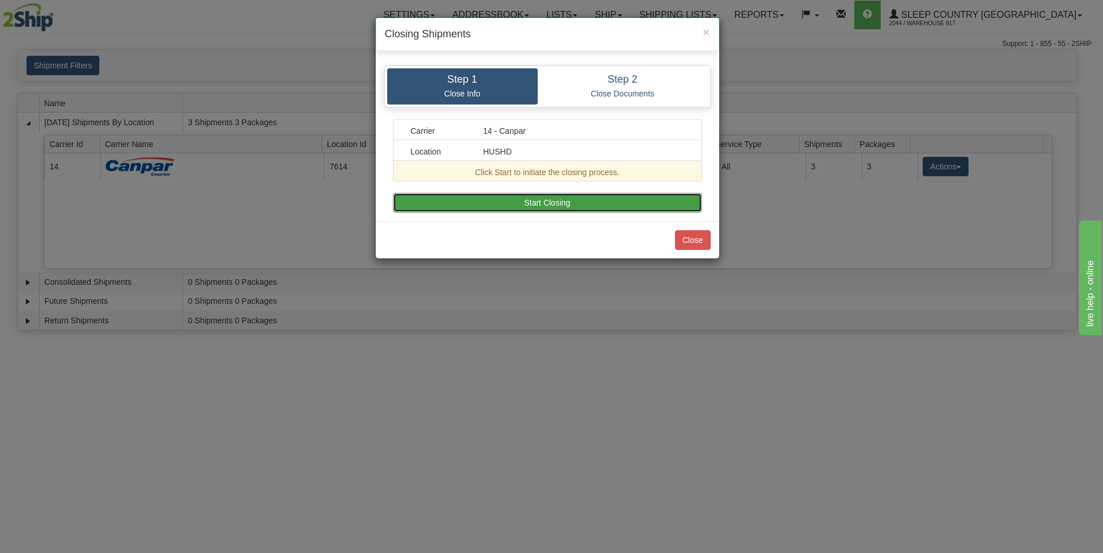
click at [578, 204] on button "Start Closing" at bounding box center [547, 203] width 309 height 20
